Goal: Information Seeking & Learning: Learn about a topic

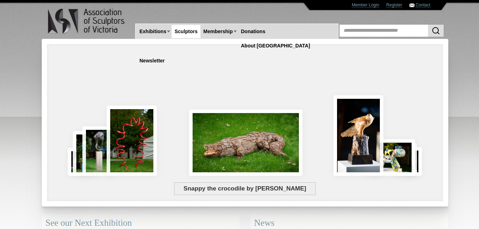
click at [186, 31] on link "Sculptors" at bounding box center [186, 31] width 29 height 13
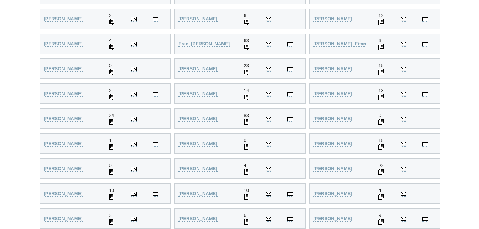
scroll to position [714, 0]
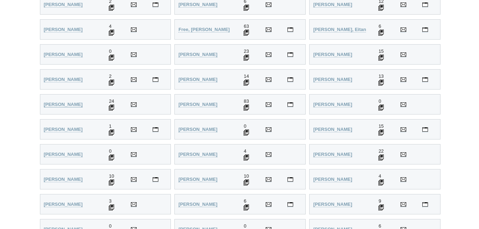
click at [70, 105] on strong "GOLDIN, MARTIN" at bounding box center [63, 104] width 39 height 5
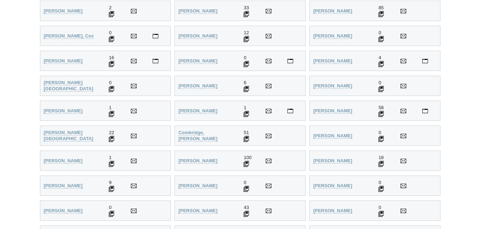
scroll to position [432, 0]
click at [328, 113] on strong "Collier, Betty" at bounding box center [332, 111] width 39 height 5
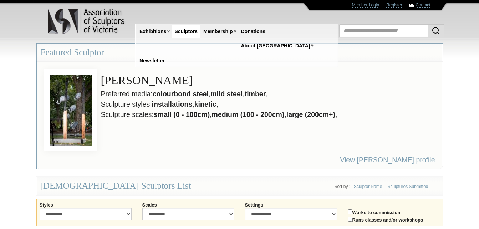
scroll to position [457, 0]
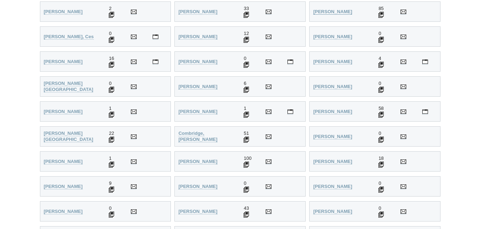
click at [330, 9] on strong "[PERSON_NAME]" at bounding box center [332, 11] width 39 height 5
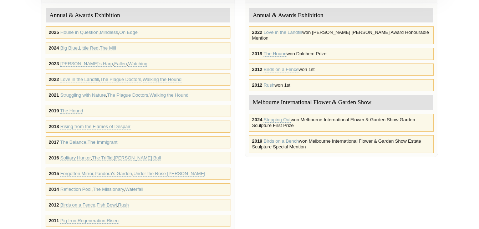
scroll to position [228, 0]
